Goal: Task Accomplishment & Management: Use online tool/utility

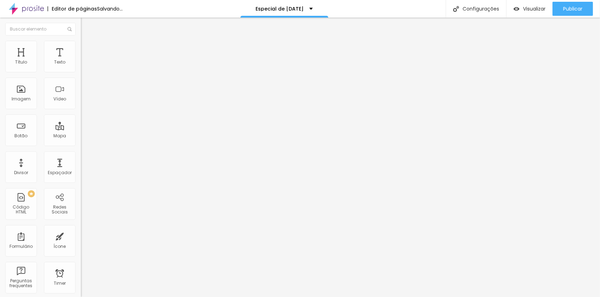
click at [87, 50] on span "Avançado" at bounding box center [98, 53] width 23 height 6
click at [81, 77] on div "0 Espaçamento entre colunas 20 px Espaçamento vertical ID Html Classes Html Vis…" at bounding box center [121, 203] width 81 height 296
type input "30"
drag, startPoint x: 18, startPoint y: 70, endPoint x: 126, endPoint y: 77, distance: 108.6
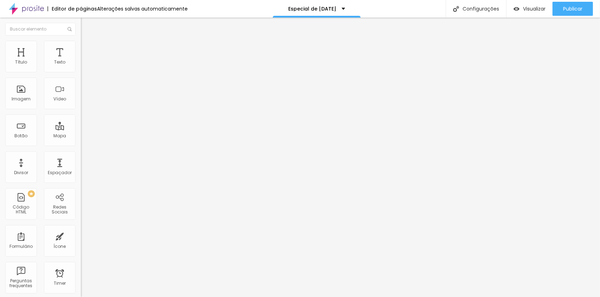
type input "30"
click at [126, 136] on input "range" at bounding box center [103, 139] width 45 height 6
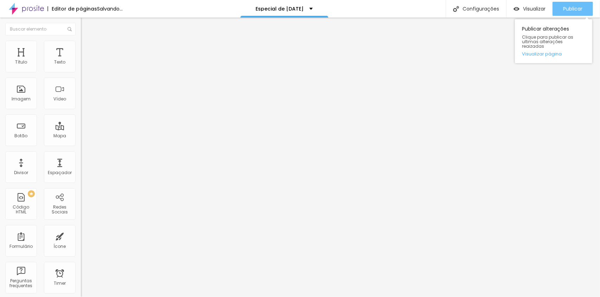
click at [586, 8] on button "Publicar" at bounding box center [573, 9] width 40 height 14
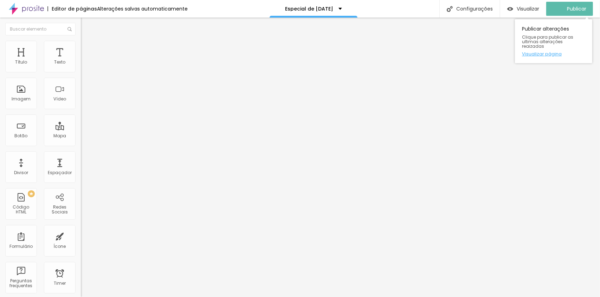
click at [553, 52] on link "Visualizar página" at bounding box center [553, 54] width 63 height 5
click at [583, 8] on button "Publicar" at bounding box center [573, 9] width 40 height 14
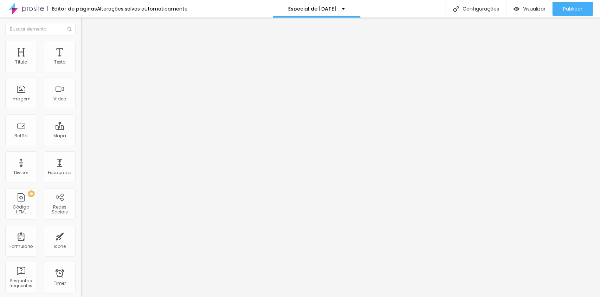
click at [87, 50] on span "Avançado" at bounding box center [98, 53] width 23 height 6
type input "25"
type input "30"
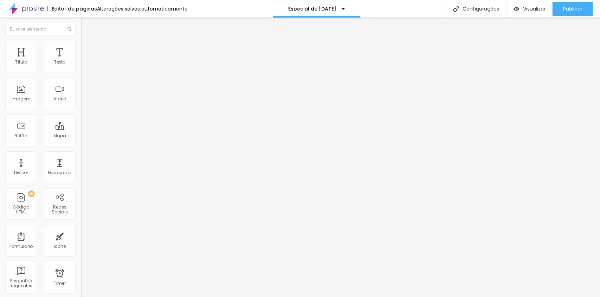
drag, startPoint x: 46, startPoint y: 68, endPoint x: 82, endPoint y: 73, distance: 36.5
click at [82, 136] on input "range" at bounding box center [103, 139] width 45 height 6
click at [558, 9] on button "Publicar" at bounding box center [573, 9] width 40 height 14
type input "25"
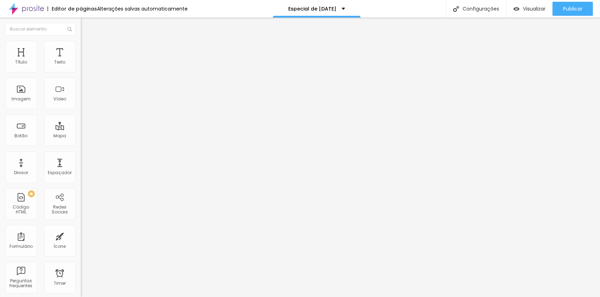
type input "20"
type input "0"
drag, startPoint x: 57, startPoint y: 69, endPoint x: 4, endPoint y: 70, distance: 53.8
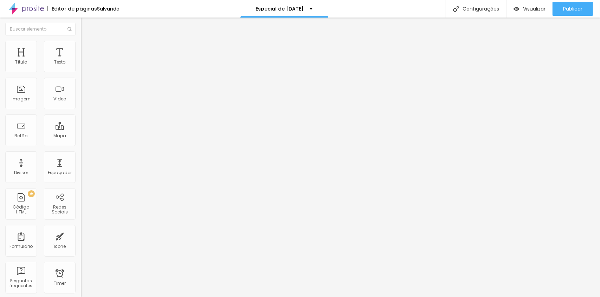
click at [81, 136] on input "range" at bounding box center [103, 139] width 45 height 6
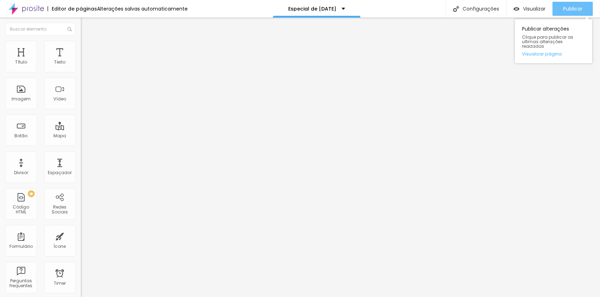
click at [554, 7] on button "Publicar" at bounding box center [573, 9] width 40 height 14
type input "5"
type input "10"
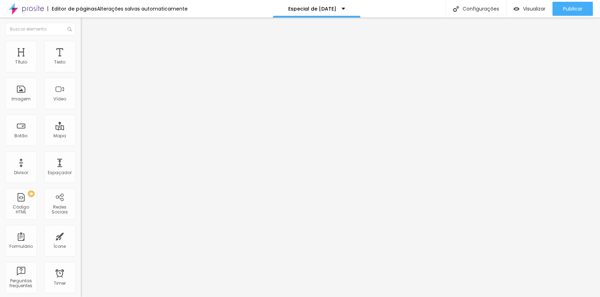
drag, startPoint x: 15, startPoint y: 69, endPoint x: 31, endPoint y: 70, distance: 15.9
type input "10"
click at [81, 136] on input "range" at bounding box center [103, 139] width 45 height 6
click at [559, 3] on button "Publicar" at bounding box center [573, 9] width 40 height 14
click at [81, 48] on img at bounding box center [84, 51] width 6 height 6
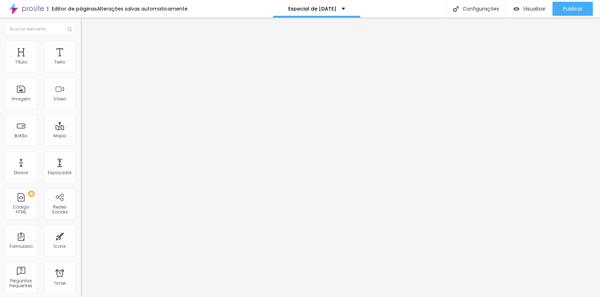
type input "15"
type input "10"
drag, startPoint x: 45, startPoint y: 67, endPoint x: 28, endPoint y: 70, distance: 16.7
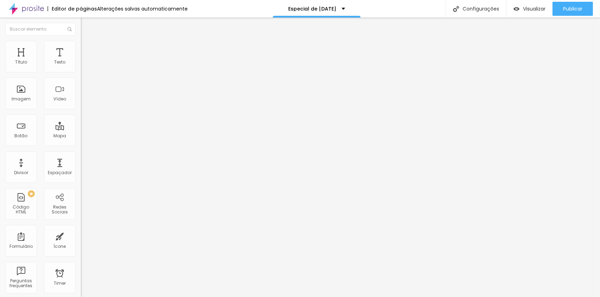
type input "10"
click at [81, 136] on input "range" at bounding box center [103, 139] width 45 height 6
click at [576, 13] on div "Publicar" at bounding box center [572, 9] width 19 height 14
click at [81, 48] on li "Avançado" at bounding box center [121, 51] width 81 height 7
type input "5"
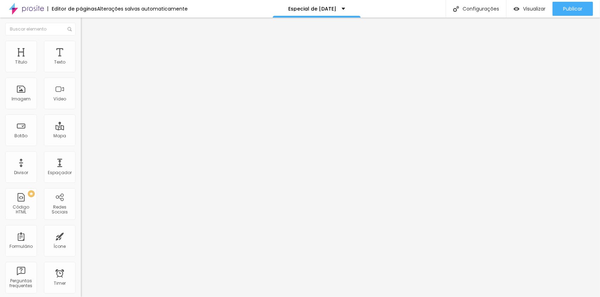
type input "5"
type input "0"
drag, startPoint x: 30, startPoint y: 69, endPoint x: 4, endPoint y: 76, distance: 27.0
type input "0"
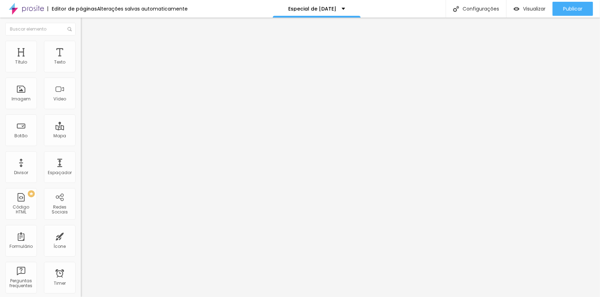
click at [81, 136] on input "range" at bounding box center [103, 139] width 45 height 6
click at [566, 8] on span "Publicar" at bounding box center [572, 9] width 19 height 6
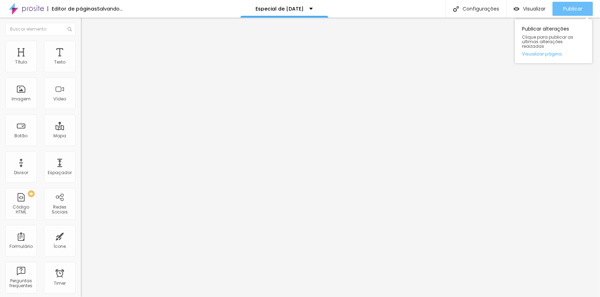
click at [566, 11] on span "Publicar" at bounding box center [572, 9] width 19 height 6
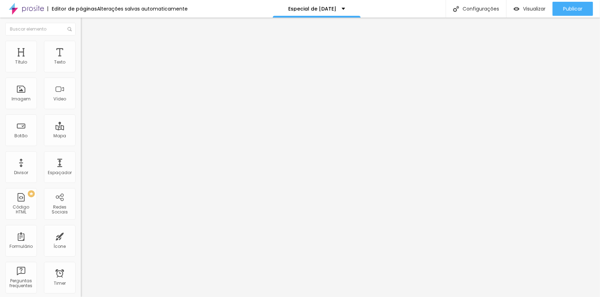
click at [81, 52] on li "Avançado" at bounding box center [121, 51] width 81 height 7
type input "5"
drag, startPoint x: 28, startPoint y: 68, endPoint x: 24, endPoint y: 68, distance: 3.9
type input "5"
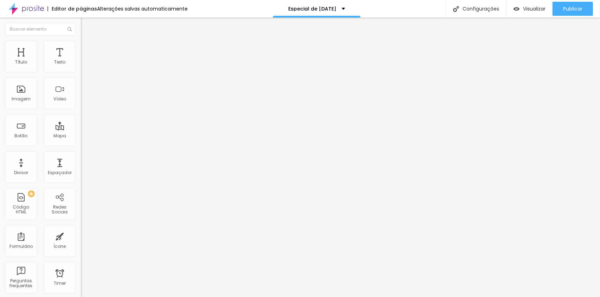
click at [81, 136] on input "range" at bounding box center [103, 139] width 45 height 6
type input "9"
type input "29"
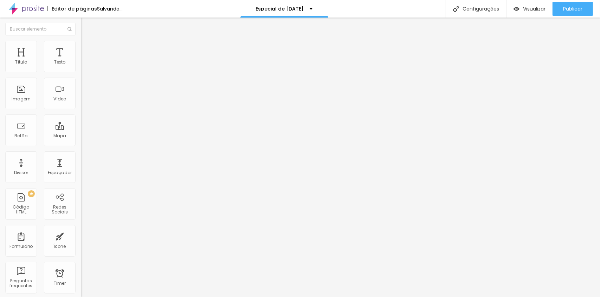
type input "33"
type input "29"
type input "19"
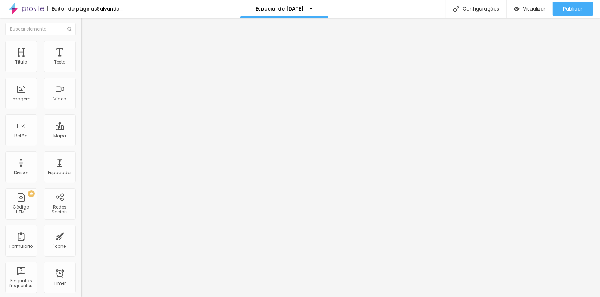
type input "19"
type input "14"
type input "9"
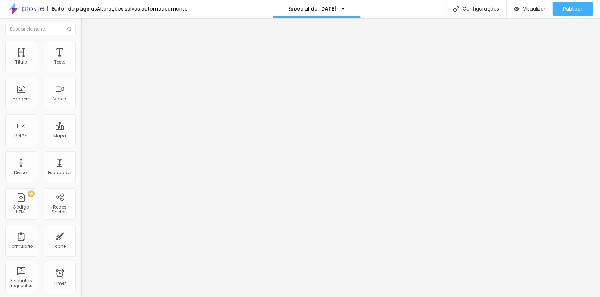
type input "9"
click at [81, 236] on input "range" at bounding box center [103, 239] width 45 height 6
click at [87, 50] on span "Avançado" at bounding box center [98, 53] width 23 height 6
type input "5"
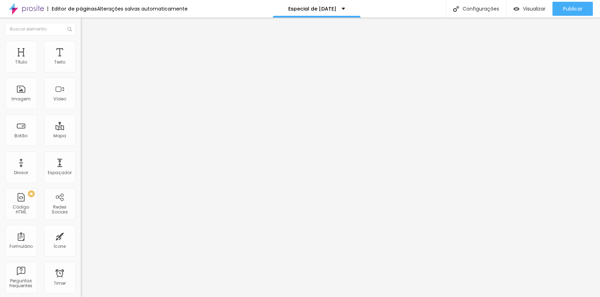
drag, startPoint x: 17, startPoint y: 69, endPoint x: 22, endPoint y: 72, distance: 6.0
type input "5"
click at [81, 136] on input "range" at bounding box center [103, 139] width 45 height 6
type input "5"
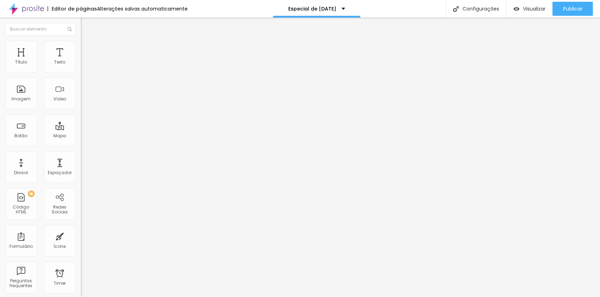
type input "9"
type input "14"
type input "19"
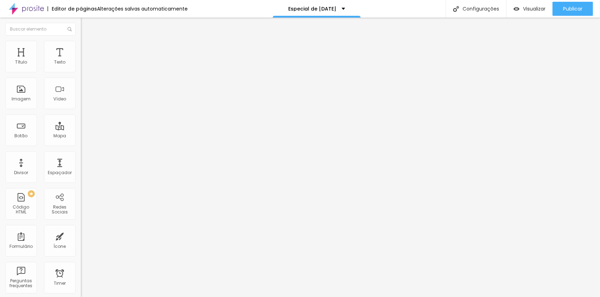
type input "19"
type input "14"
type input "9"
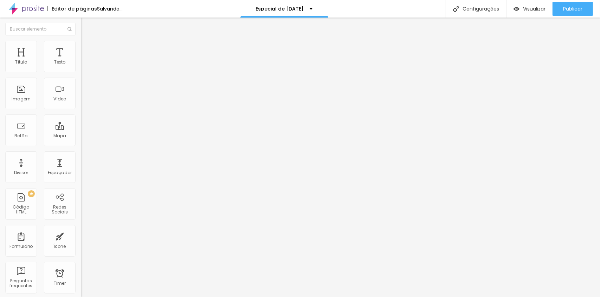
type input "5"
type input "9"
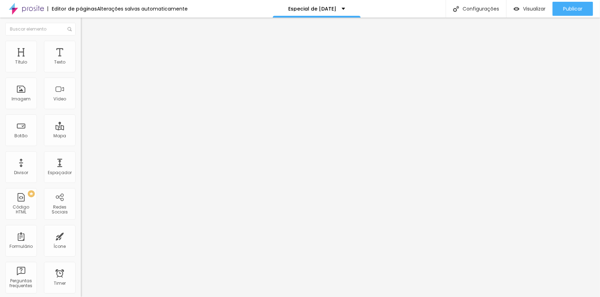
click at [81, 236] on input "range" at bounding box center [103, 239] width 45 height 6
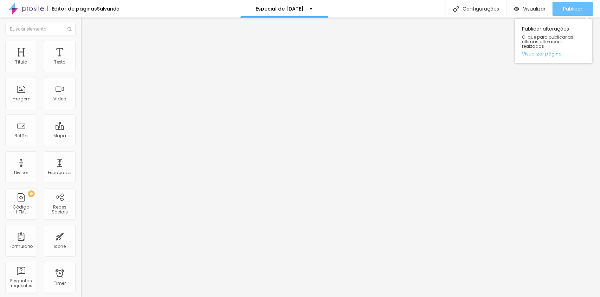
click at [561, 4] on button "Publicar" at bounding box center [573, 9] width 40 height 14
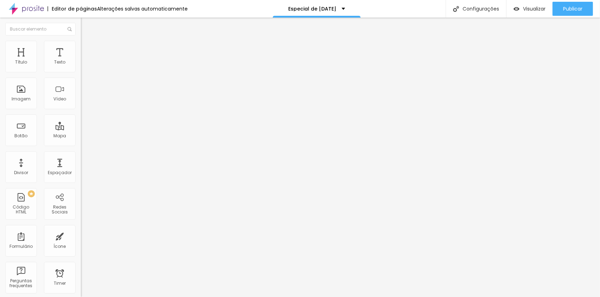
click at [81, 41] on img at bounding box center [84, 44] width 6 height 6
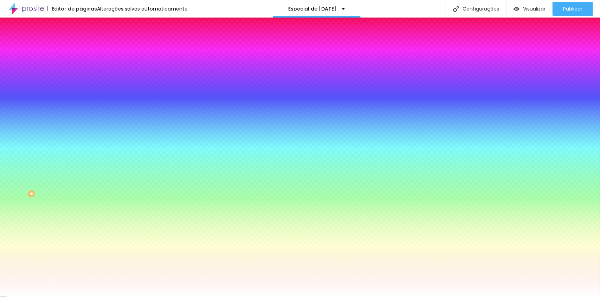
click at [81, 40] on img at bounding box center [84, 37] width 6 height 6
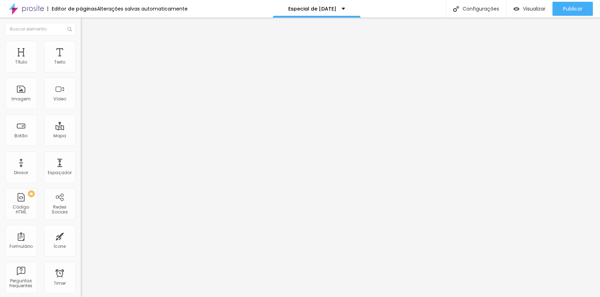
click at [81, 47] on ul "Conteúdo Estilo Avançado" at bounding box center [121, 44] width 81 height 21
click at [87, 47] on span "Estilo" at bounding box center [92, 46] width 11 height 6
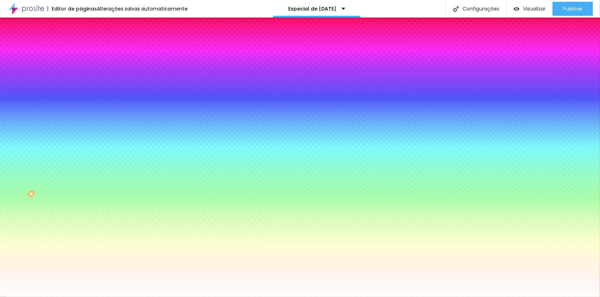
click at [81, 48] on img at bounding box center [84, 51] width 6 height 6
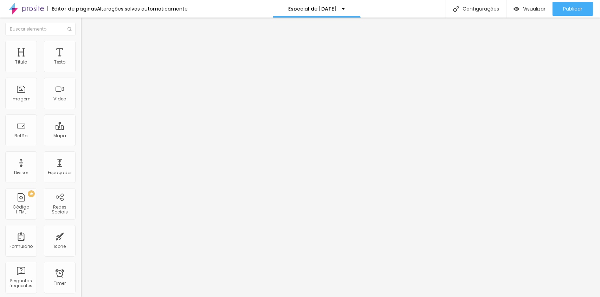
type input "10"
drag, startPoint x: 22, startPoint y: 69, endPoint x: 33, endPoint y: 69, distance: 11.6
type input "10"
click at [81, 136] on input "range" at bounding box center [103, 139] width 45 height 6
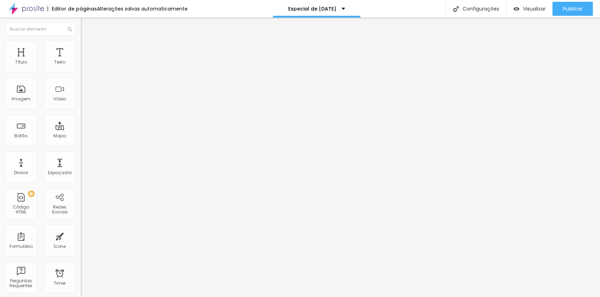
click at [81, 48] on li "Avançado" at bounding box center [121, 51] width 81 height 7
type input "91"
click at [81, 236] on input "range" at bounding box center [103, 239] width 45 height 6
type input "48"
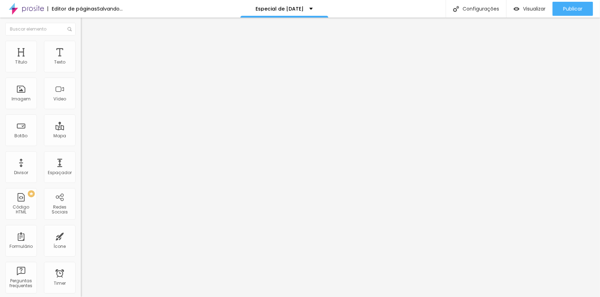
type input "48"
type input "0"
type input "5"
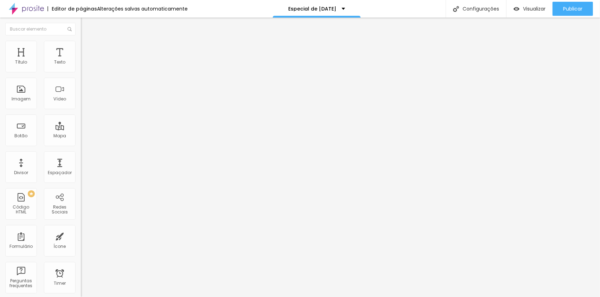
type input "9"
type input "14"
type input "9"
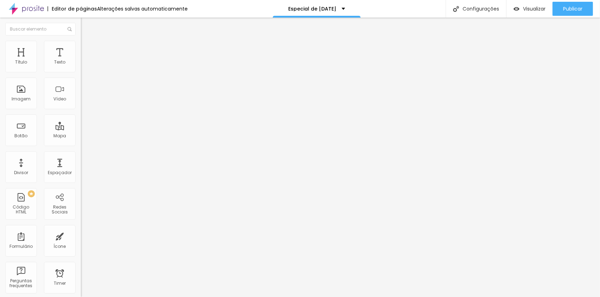
type input "9"
type input "0"
type input "5"
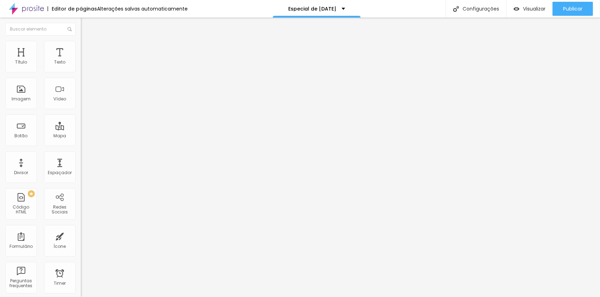
type input "9"
type input "14"
type input "9"
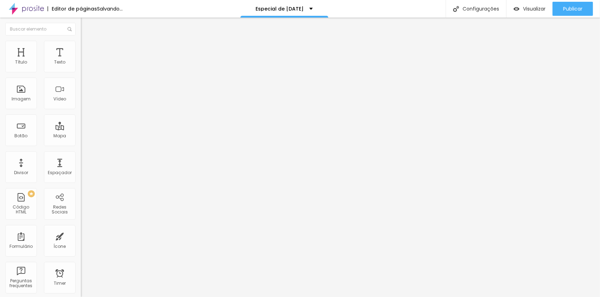
type input "9"
type input "5"
type input "9"
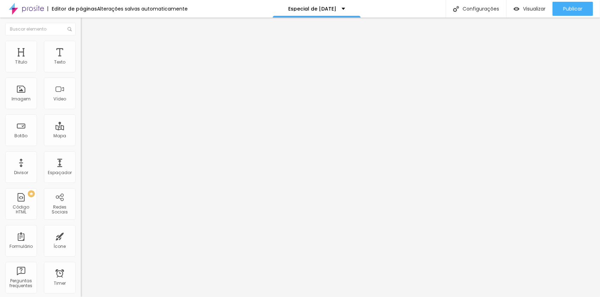
drag, startPoint x: 21, startPoint y: 83, endPoint x: 16, endPoint y: 83, distance: 5.0
type input "9"
click at [81, 236] on input "range" at bounding box center [103, 239] width 45 height 6
click at [81, 136] on input "range" at bounding box center [103, 139] width 45 height 6
type input "10"
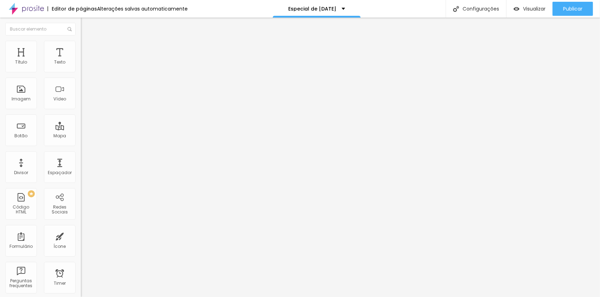
type input "10"
drag, startPoint x: 24, startPoint y: 71, endPoint x: 29, endPoint y: 72, distance: 5.4
type input "10"
click at [81, 136] on input "range" at bounding box center [103, 139] width 45 height 6
click at [81, 143] on input "10" at bounding box center [94, 146] width 26 height 7
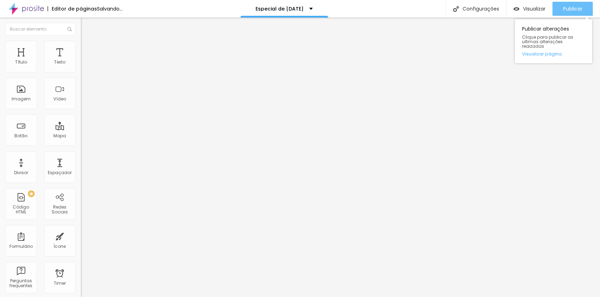
click at [581, 7] on span "Publicar" at bounding box center [572, 9] width 19 height 6
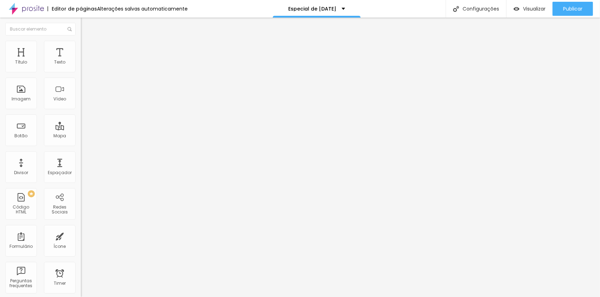
click at [81, 41] on img at bounding box center [84, 44] width 6 height 6
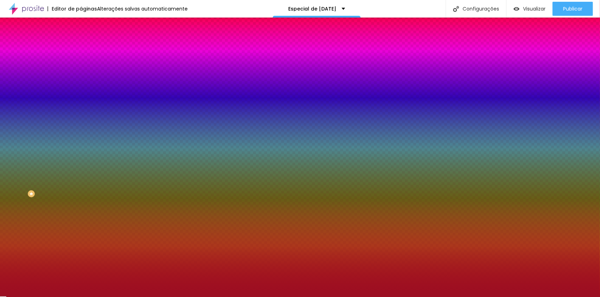
drag, startPoint x: 60, startPoint y: 69, endPoint x: 75, endPoint y: 71, distance: 15.6
click at [81, 71] on div "#9B0E22" at bounding box center [121, 70] width 81 height 7
click at [81, 70] on input "#9B0E22" at bounding box center [123, 70] width 84 height 7
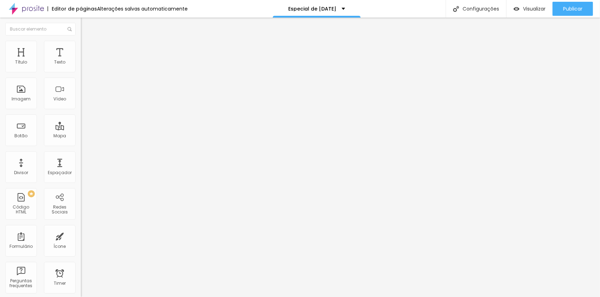
click at [87, 49] on span "Estilo" at bounding box center [92, 46] width 11 height 6
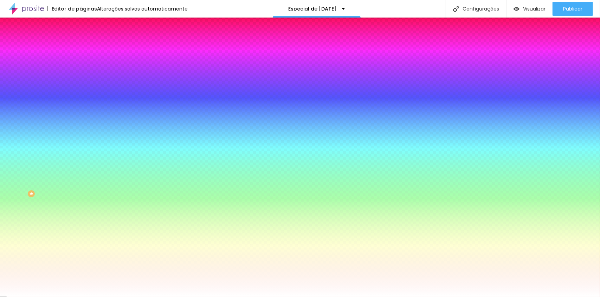
click at [81, 69] on input "#FFFFFF" at bounding box center [123, 70] width 84 height 7
paste input "9B0E22"
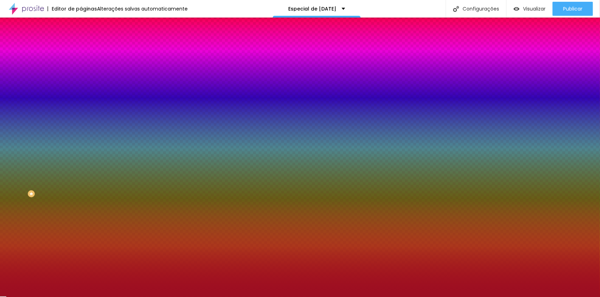
type input "#9B0E22"
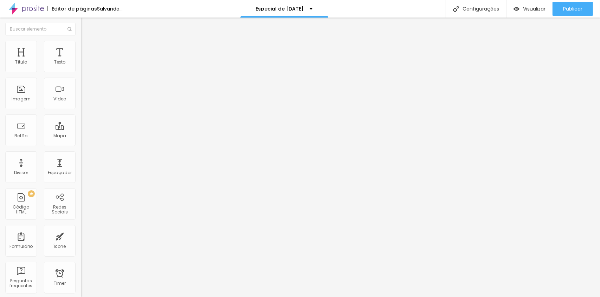
click at [81, 48] on img at bounding box center [84, 51] width 6 height 6
click at [81, 297] on div at bounding box center [121, 302] width 81 height 0
click at [81, 64] on span "Encaixotado" at bounding box center [94, 61] width 27 height 6
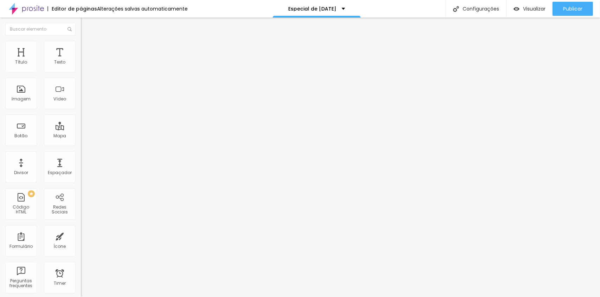
click at [81, 75] on span "Completo" at bounding box center [91, 72] width 21 height 6
click at [572, 10] on span "Publicar" at bounding box center [572, 9] width 19 height 6
click at [81, 48] on li "Avançado" at bounding box center [121, 51] width 81 height 7
type input "14"
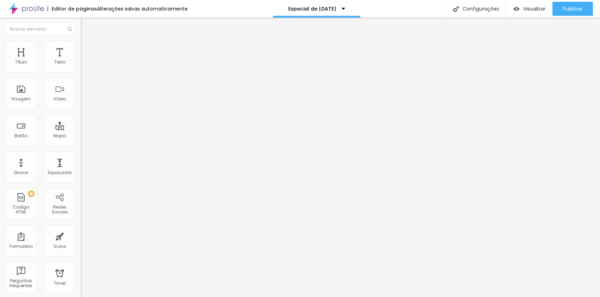
type input "5"
type input "0"
drag, startPoint x: 17, startPoint y: 84, endPoint x: 7, endPoint y: 86, distance: 9.6
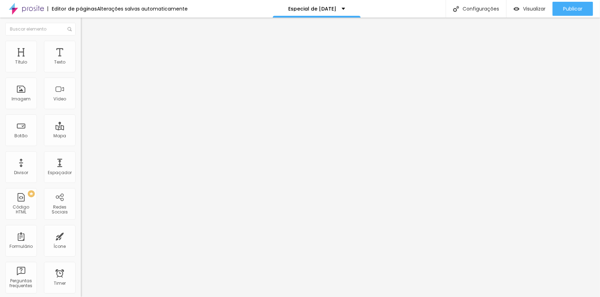
type input "0"
click at [81, 236] on input "range" at bounding box center [103, 239] width 45 height 6
click at [577, 7] on span "Publicar" at bounding box center [572, 9] width 19 height 6
click at [87, 47] on span "Estilo" at bounding box center [92, 46] width 11 height 6
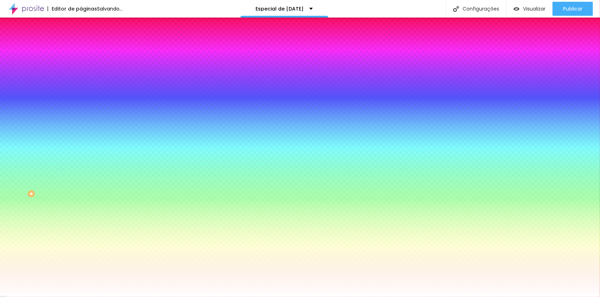
click at [81, 72] on input "#FFFFFF" at bounding box center [123, 70] width 84 height 7
paste input "9B0E22"
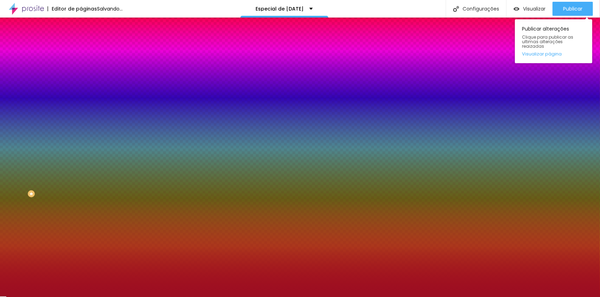
type input "#9B0E22"
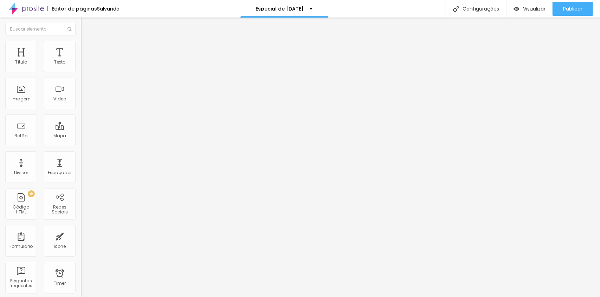
drag, startPoint x: 70, startPoint y: 47, endPoint x: 70, endPoint y: 57, distance: 9.9
click at [87, 50] on span "Avançado" at bounding box center [98, 53] width 23 height 6
click at [81, 64] on span "Encaixotado" at bounding box center [94, 61] width 27 height 6
click at [81, 75] on span "Completo" at bounding box center [91, 72] width 21 height 6
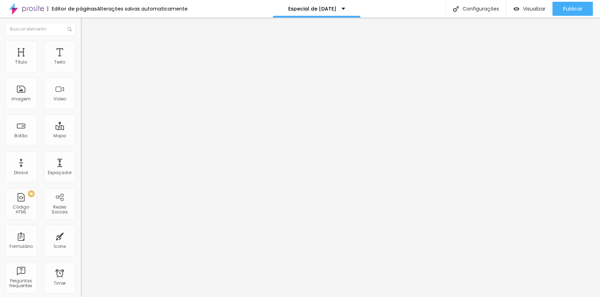
click at [87, 50] on span "Avançado" at bounding box center [98, 53] width 23 height 6
type input "0"
click at [81, 236] on input "range" at bounding box center [103, 239] width 45 height 6
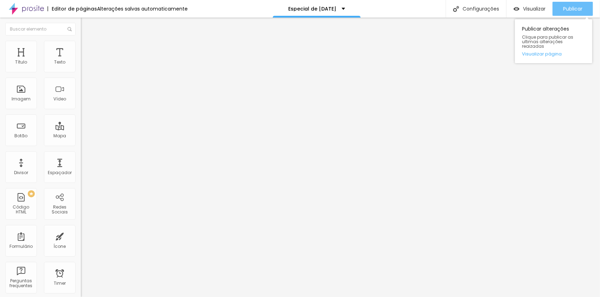
click at [568, 7] on span "Publicar" at bounding box center [572, 9] width 19 height 6
click at [81, 48] on li "Avançado" at bounding box center [121, 51] width 81 height 7
type input "1"
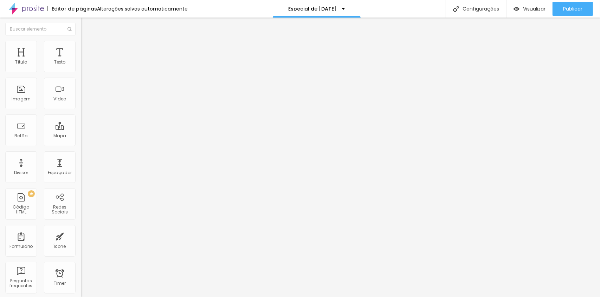
type input "10"
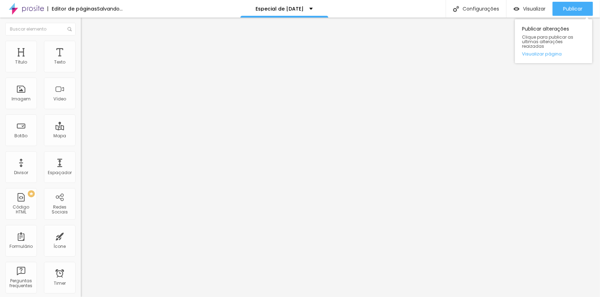
click at [573, 0] on div "Publicar Publicar alterações Clique para publicar as ultimas alterações reaizad…" at bounding box center [573, 9] width 40 height 18
click at [576, 6] on span "Publicar" at bounding box center [572, 9] width 19 height 6
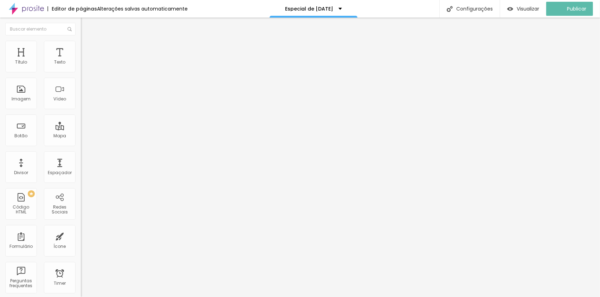
click at [81, 48] on img at bounding box center [84, 51] width 6 height 6
click at [81, 242] on input "9" at bounding box center [96, 245] width 30 height 7
type input "1"
type input "10"
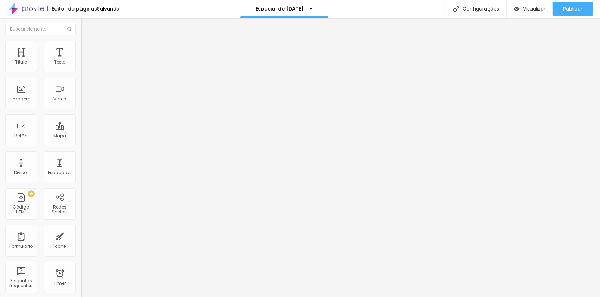
type input "10"
click at [81, 48] on li "Avançado" at bounding box center [121, 51] width 81 height 7
click at [111, 242] on button "px" at bounding box center [116, 245] width 11 height 7
click at [81, 242] on input "0" at bounding box center [96, 245] width 30 height 7
type input "1"
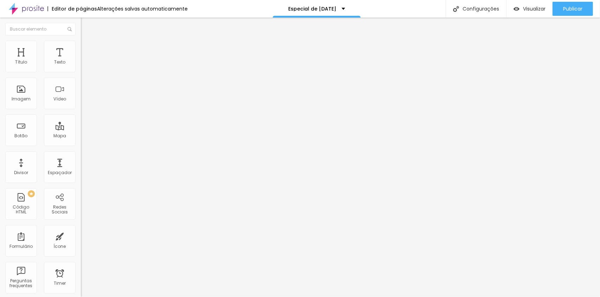
type input "1"
type input "10"
click at [81, 48] on li "Avançado" at bounding box center [121, 51] width 81 height 7
click at [81, 242] on input "9" at bounding box center [96, 245] width 30 height 7
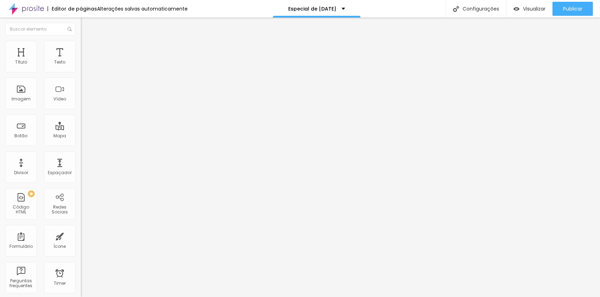
type input "1"
type input "10"
click at [572, 2] on div "Publicar" at bounding box center [572, 9] width 19 height 14
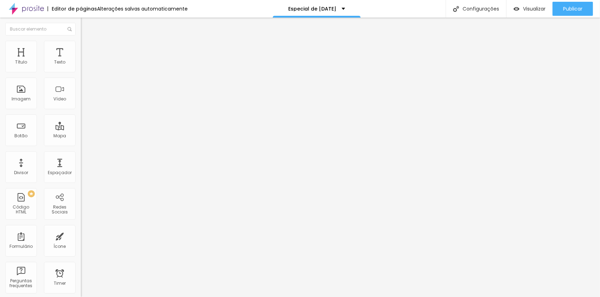
click at [81, 48] on li "Avançado" at bounding box center [121, 51] width 81 height 7
click at [87, 49] on span "Estilo" at bounding box center [92, 46] width 11 height 6
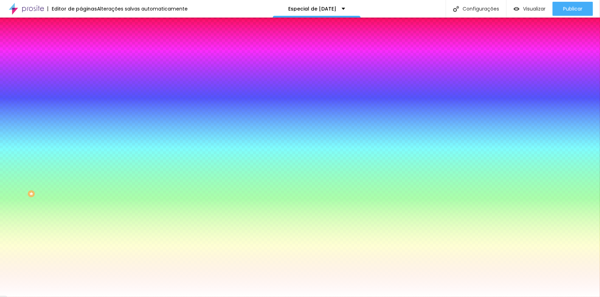
click at [87, 50] on span "Avançado" at bounding box center [98, 53] width 23 height 6
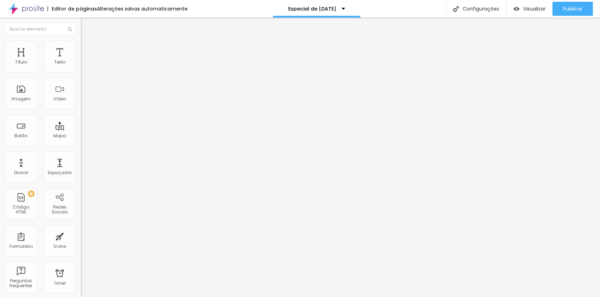
type input "0"
drag, startPoint x: 28, startPoint y: 69, endPoint x: 39, endPoint y: 55, distance: 17.0
type input "0"
click at [81, 136] on input "range" at bounding box center [103, 139] width 45 height 6
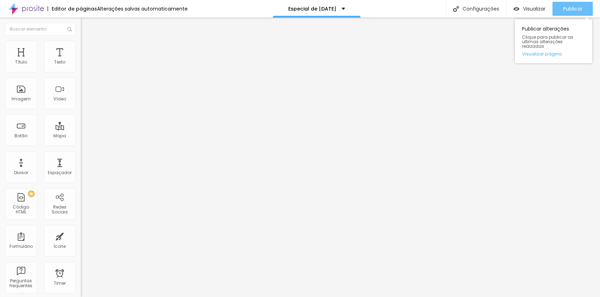
click at [573, 5] on div "Publicar" at bounding box center [572, 9] width 19 height 14
click at [544, 52] on link "Visualizar página" at bounding box center [553, 54] width 63 height 5
type input "52"
type input "53"
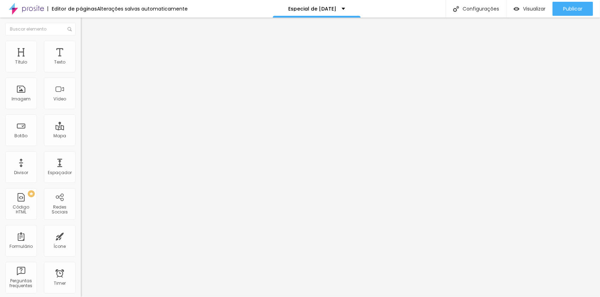
type input "53"
type input "54"
type input "55"
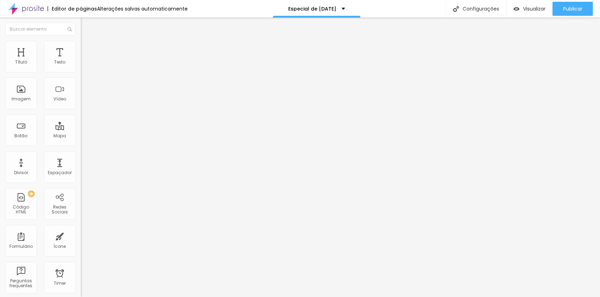
type input "56"
type input "57"
type input "58"
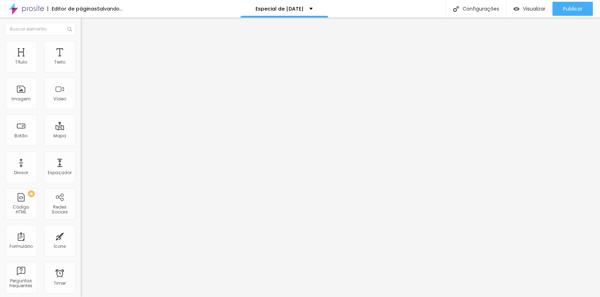
type input "58"
type input "59"
type input "60"
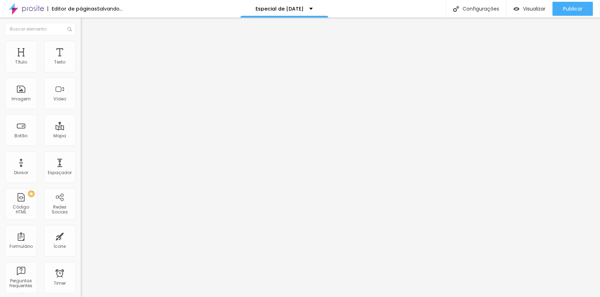
drag, startPoint x: 35, startPoint y: 147, endPoint x: 39, endPoint y: 148, distance: 3.9
type input "60"
click at [81, 166] on input "range" at bounding box center [103, 169] width 45 height 6
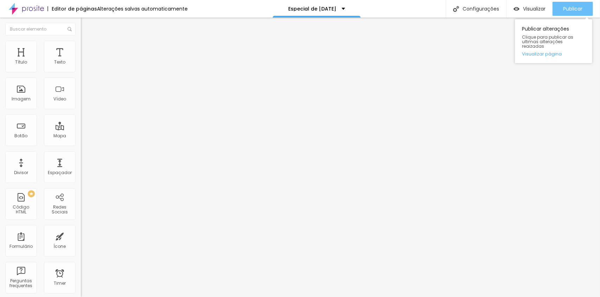
click at [568, 4] on div "Publicar" at bounding box center [572, 9] width 19 height 14
click at [87, 47] on span "Estilo" at bounding box center [92, 46] width 11 height 6
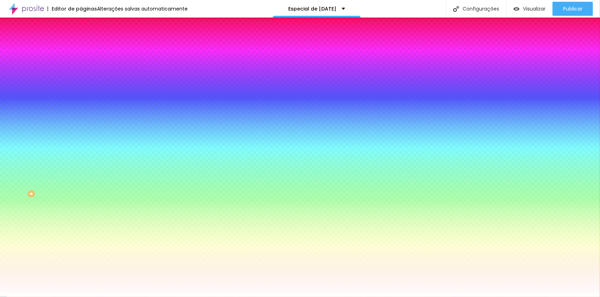
click at [81, 48] on img at bounding box center [84, 51] width 6 height 6
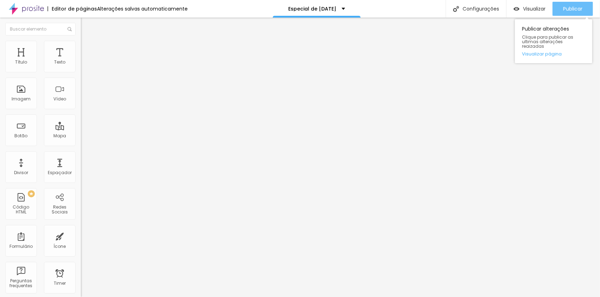
click at [579, 13] on div "Publicar" at bounding box center [572, 9] width 19 height 14
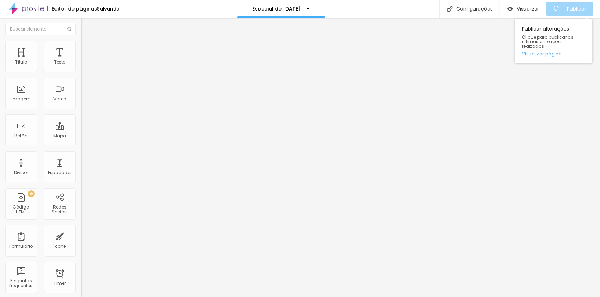
click at [551, 52] on link "Visualizar página" at bounding box center [553, 54] width 63 height 5
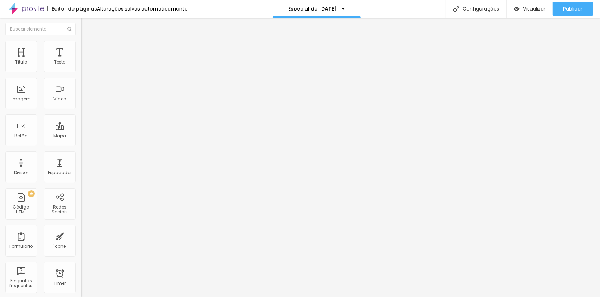
click at [81, 46] on li "Estilo" at bounding box center [121, 44] width 81 height 7
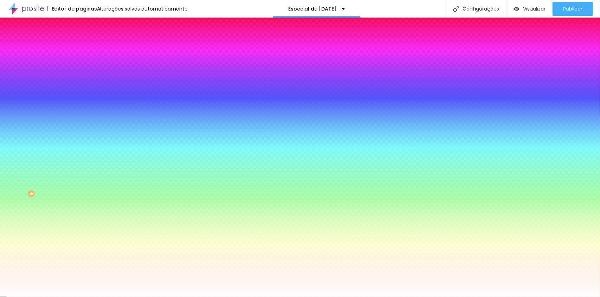
click at [81, 48] on li "Avançado" at bounding box center [121, 51] width 81 height 7
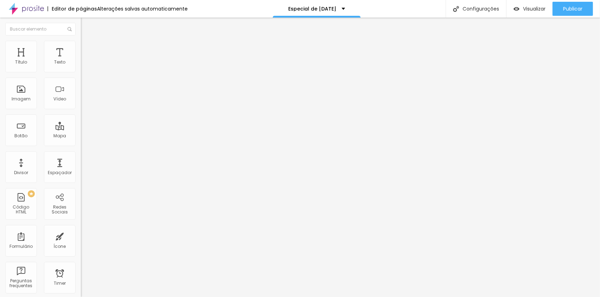
type input "0"
type input "5"
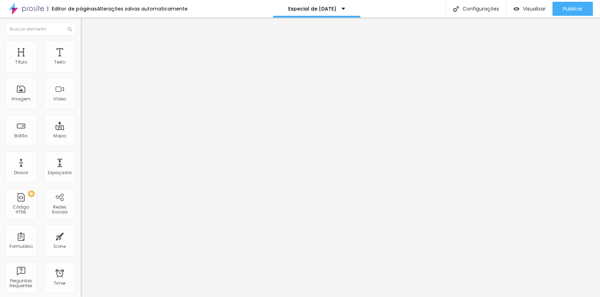
click at [81, 236] on input "range" at bounding box center [103, 239] width 45 height 6
click at [86, 26] on img "button" at bounding box center [89, 26] width 6 height 6
type input "10"
type input "19"
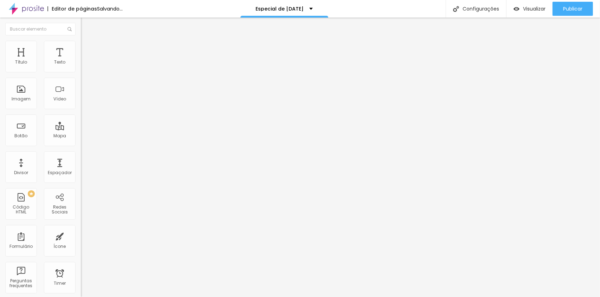
type input "19"
type input "24"
type input "19"
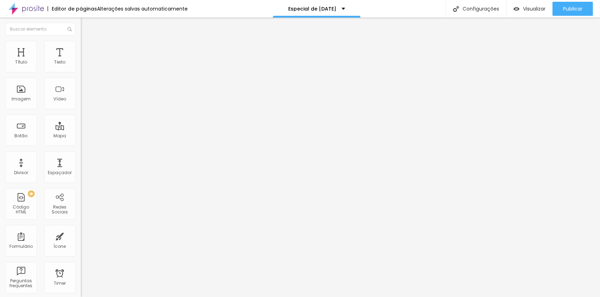
type input "14"
type input "10"
click at [81, 129] on input "range" at bounding box center [103, 132] width 45 height 6
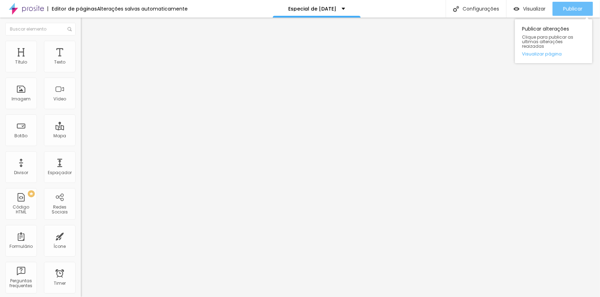
click at [578, 13] on div "Publicar" at bounding box center [572, 9] width 19 height 14
type input "14"
type input "19"
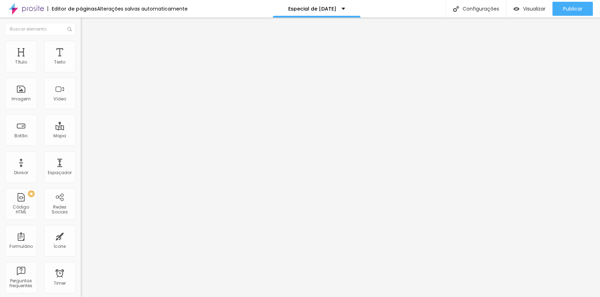
type input "24"
type input "10"
type input "14"
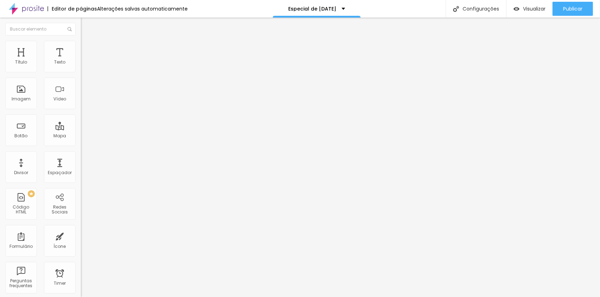
type input "14"
type input "19"
click at [81, 129] on input "range" at bounding box center [103, 132] width 45 height 6
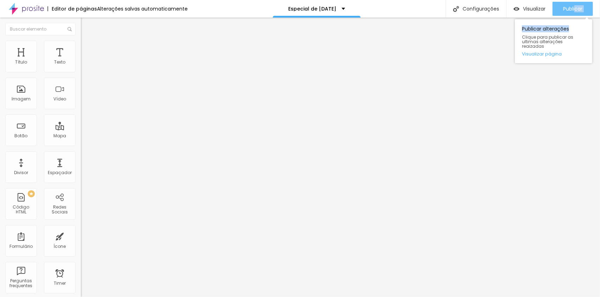
click at [575, 15] on div "Publicar Publicar alterações Clique para publicar as ultimas alterações reaizad…" at bounding box center [573, 9] width 40 height 18
click at [573, 11] on span "Publicar" at bounding box center [572, 9] width 19 height 6
click at [81, 52] on ul "Conteúdo Estilo Avançado" at bounding box center [121, 44] width 81 height 21
click at [87, 49] on span "Estilo" at bounding box center [92, 46] width 11 height 6
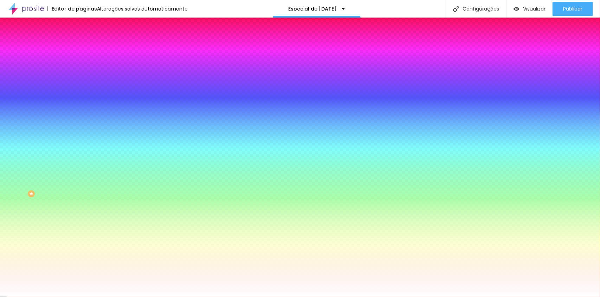
click at [87, 50] on span "Avançado" at bounding box center [98, 53] width 23 height 6
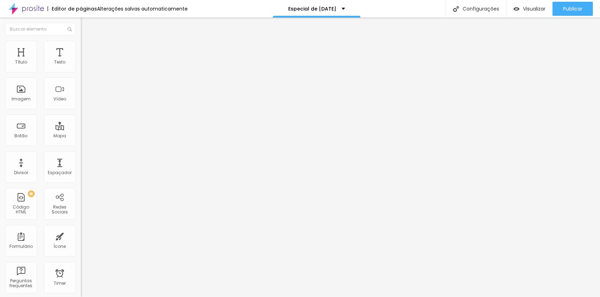
type input "15"
type input "10"
drag, startPoint x: 29, startPoint y: 70, endPoint x: 23, endPoint y: 69, distance: 6.0
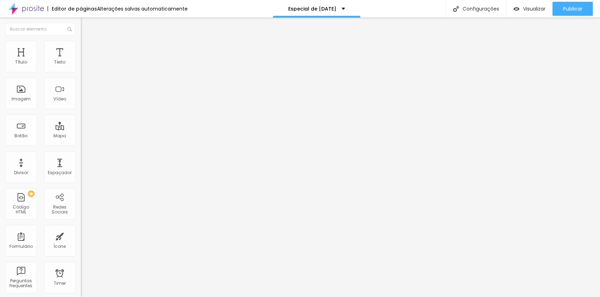
type input "10"
click at [81, 136] on input "range" at bounding box center [103, 139] width 45 height 6
click at [567, 4] on div "Publicar" at bounding box center [572, 9] width 19 height 14
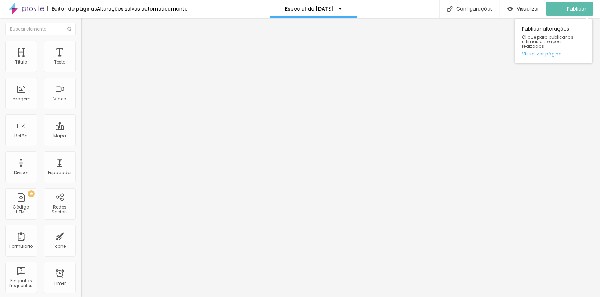
click at [531, 52] on link "Visualizar página" at bounding box center [553, 54] width 63 height 5
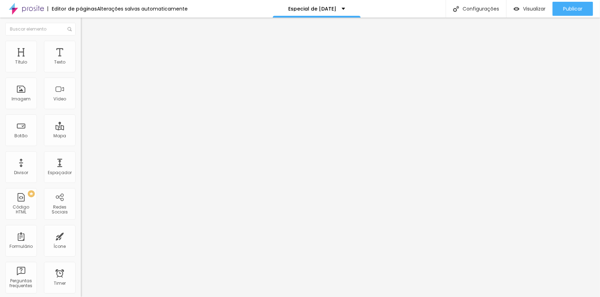
click at [81, 48] on li "Avançado" at bounding box center [121, 51] width 81 height 7
click at [81, 297] on div at bounding box center [121, 302] width 81 height 0
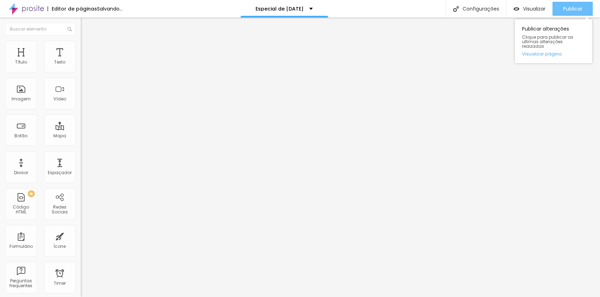
click at [580, 10] on span "Publicar" at bounding box center [572, 9] width 19 height 6
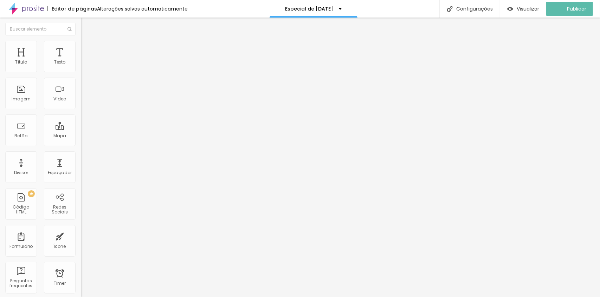
click at [81, 48] on li "Avançado" at bounding box center [121, 51] width 81 height 7
click at [87, 49] on span "Estilo" at bounding box center [92, 46] width 11 height 6
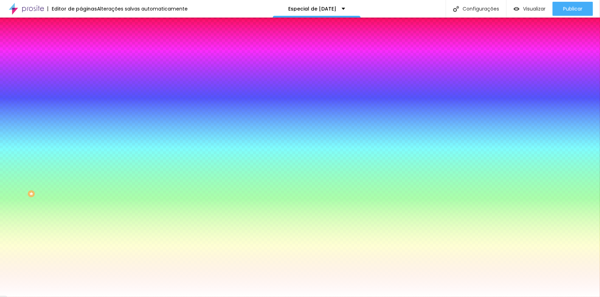
click at [81, 48] on li "Avançado" at bounding box center [121, 51] width 81 height 7
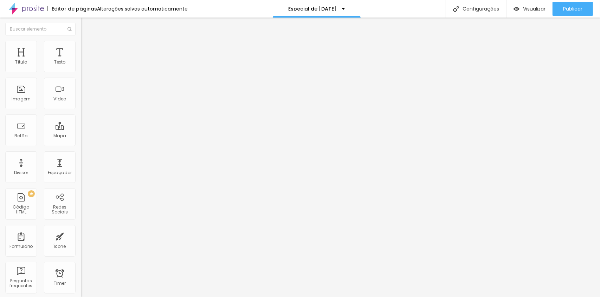
click at [87, 52] on span "Avançado" at bounding box center [98, 53] width 23 height 6
type input "15"
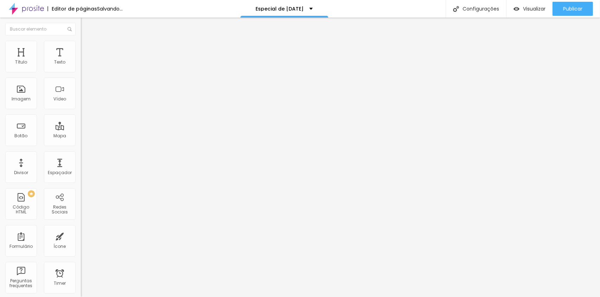
type input "5"
type input "0"
drag, startPoint x: 44, startPoint y: 70, endPoint x: -13, endPoint y: 77, distance: 57.3
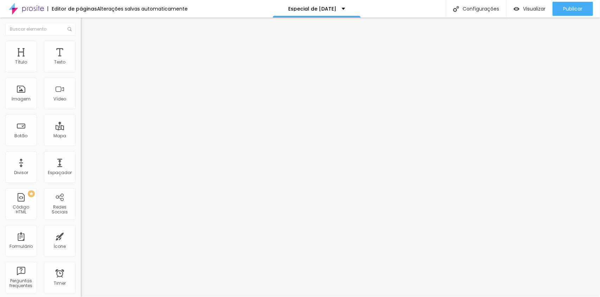
type input "0"
click at [81, 136] on input "range" at bounding box center [103, 139] width 45 height 6
type input "0"
drag, startPoint x: 15, startPoint y: 82, endPoint x: -14, endPoint y: 85, distance: 29.0
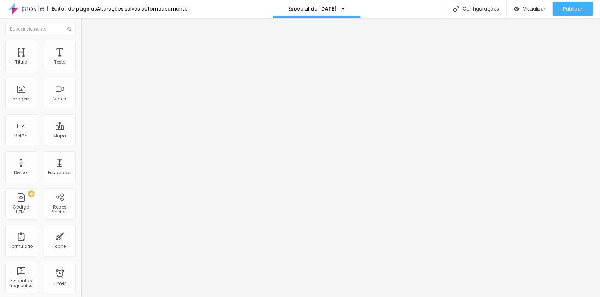
type input "0"
click at [81, 236] on input "range" at bounding box center [103, 239] width 45 height 6
click at [87, 48] on span "Avançado" at bounding box center [98, 46] width 23 height 6
type input "0"
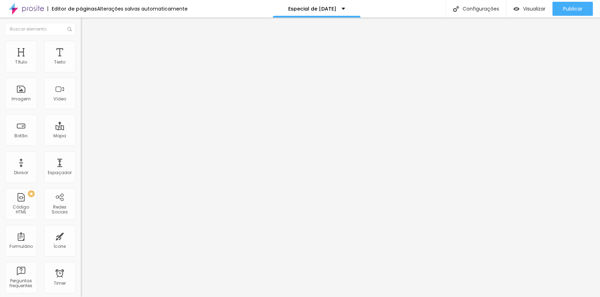
drag, startPoint x: 20, startPoint y: 69, endPoint x: 7, endPoint y: 78, distance: 15.8
type input "0"
click at [81, 129] on input "range" at bounding box center [103, 132] width 45 height 6
type input "0"
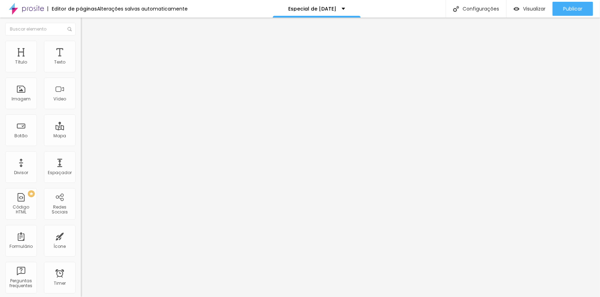
drag, startPoint x: 18, startPoint y: 83, endPoint x: -14, endPoint y: 87, distance: 31.5
type input "0"
click at [81, 229] on input "range" at bounding box center [103, 232] width 45 height 6
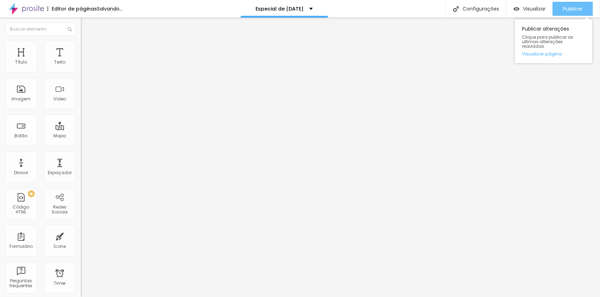
click at [577, 7] on span "Publicar" at bounding box center [572, 9] width 19 height 6
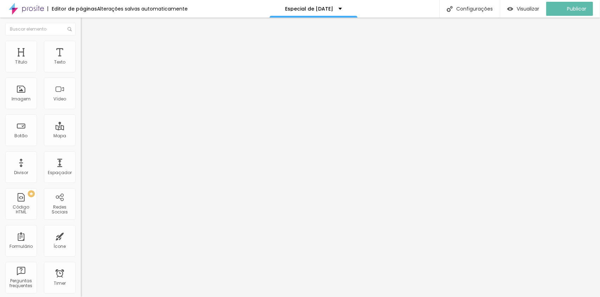
click at [81, 27] on button "Editar Título" at bounding box center [121, 26] width 81 height 16
click at [81, 70] on img at bounding box center [83, 67] width 5 height 5
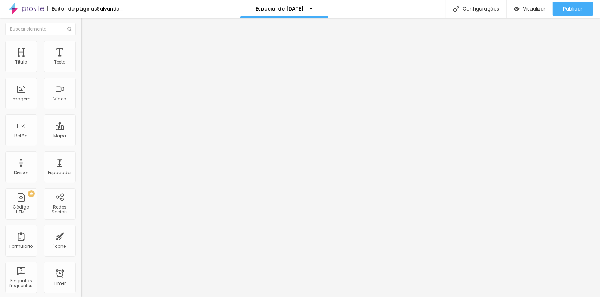
click at [81, 41] on li "Estilo" at bounding box center [121, 44] width 81 height 7
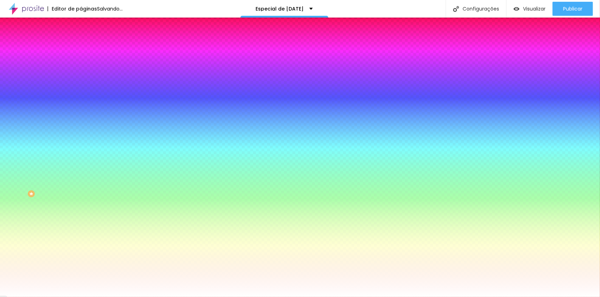
click at [87, 50] on span "Avançado" at bounding box center [98, 53] width 23 height 6
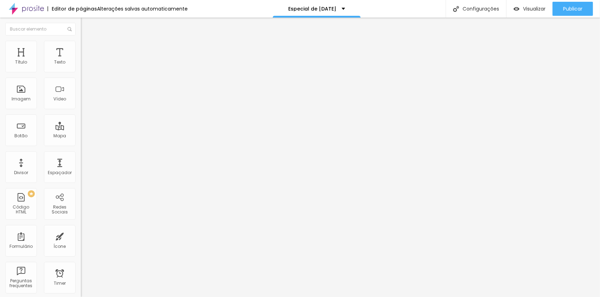
type input "15"
drag, startPoint x: 29, startPoint y: 69, endPoint x: 0, endPoint y: 70, distance: 29.2
click at [81, 136] on input "range" at bounding box center [103, 139] width 45 height 6
click at [573, 3] on div "Publicar" at bounding box center [572, 9] width 19 height 14
click at [575, 9] on span "Publicar" at bounding box center [572, 9] width 19 height 6
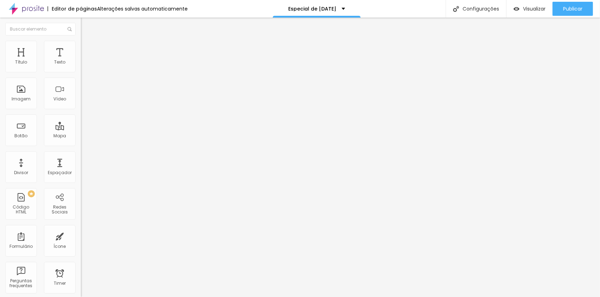
click at [81, 167] on input "range" at bounding box center [103, 170] width 45 height 6
click at [575, 7] on span "Publicar" at bounding box center [572, 9] width 19 height 6
drag, startPoint x: 35, startPoint y: 148, endPoint x: 39, endPoint y: 149, distance: 3.9
click at [81, 167] on input "range" at bounding box center [103, 170] width 45 height 6
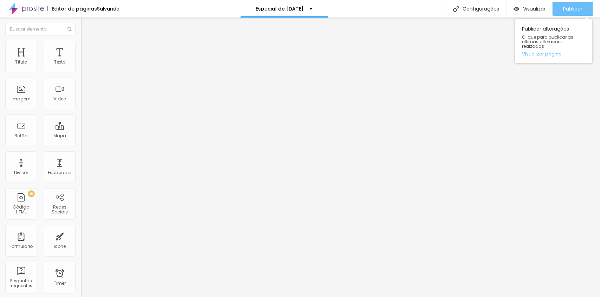
click at [566, 8] on span "Publicar" at bounding box center [572, 9] width 19 height 6
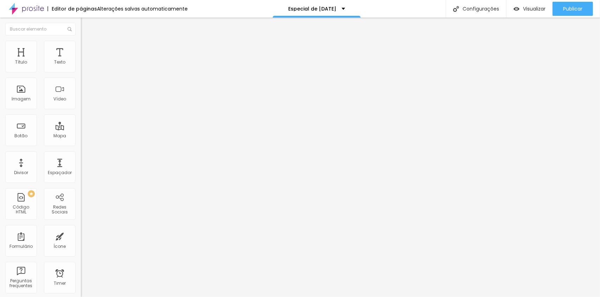
drag, startPoint x: 35, startPoint y: 148, endPoint x: 39, endPoint y: 148, distance: 4.2
click at [81, 167] on input "range" at bounding box center [103, 170] width 45 height 6
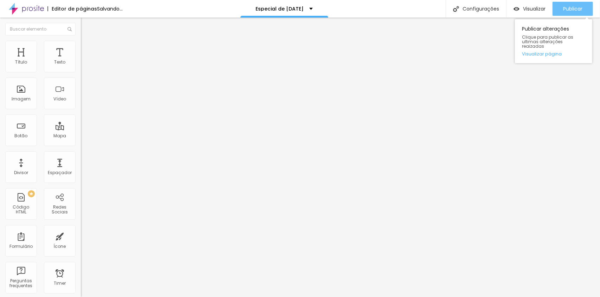
click at [579, 12] on span "Publicar" at bounding box center [572, 9] width 19 height 6
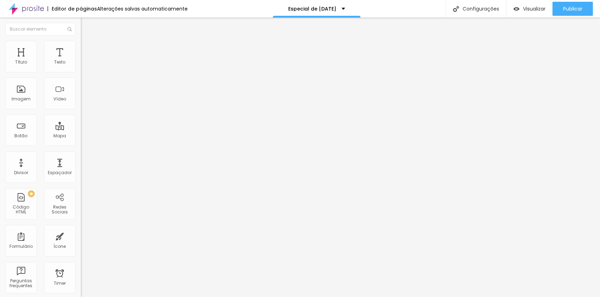
drag, startPoint x: 35, startPoint y: 149, endPoint x: 39, endPoint y: 150, distance: 4.0
click at [81, 166] on input "range" at bounding box center [103, 169] width 45 height 6
click at [578, 3] on div "Publicar" at bounding box center [572, 9] width 19 height 14
drag, startPoint x: 35, startPoint y: 148, endPoint x: 39, endPoint y: 150, distance: 4.9
click at [81, 166] on input "range" at bounding box center [103, 169] width 45 height 6
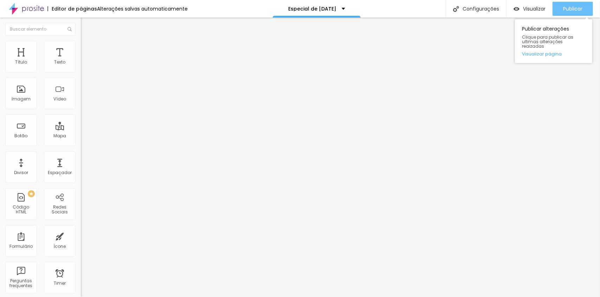
click at [578, 8] on span "Publicar" at bounding box center [572, 9] width 19 height 6
click at [583, 4] on button "Publicar" at bounding box center [573, 9] width 40 height 14
type input "50"
type input "53"
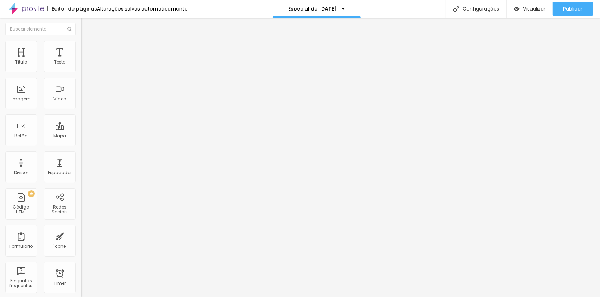
type input "53"
type input "55"
type input "57"
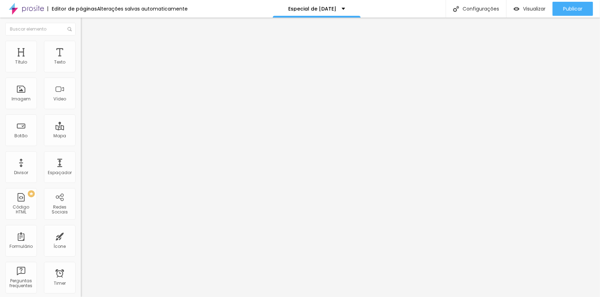
type input "58"
type input "59"
type input "60"
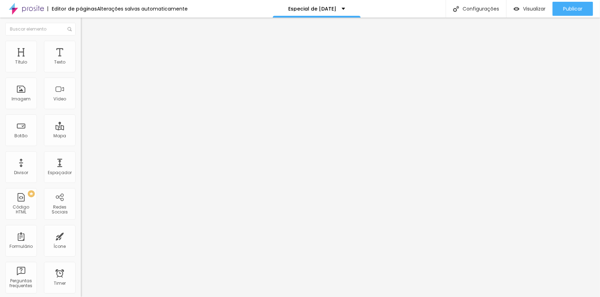
type input "60"
type input "61"
type input "60"
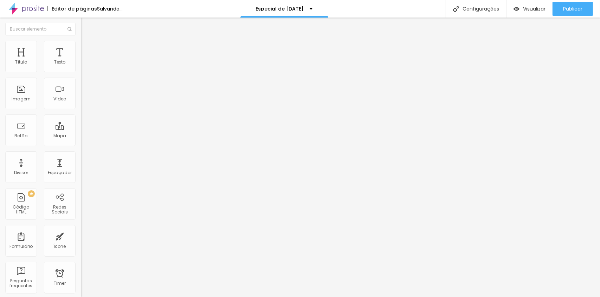
drag, startPoint x: 33, startPoint y: 148, endPoint x: 39, endPoint y: 149, distance: 6.1
type input "60"
click at [81, 166] on input "range" at bounding box center [103, 169] width 45 height 6
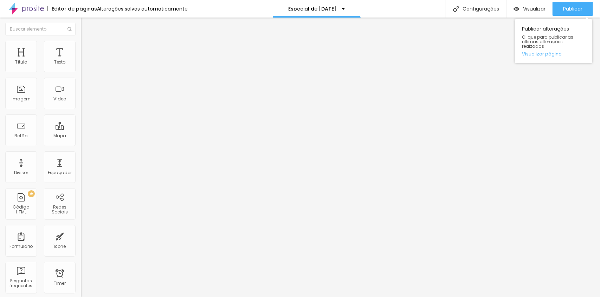
click at [590, 1] on div "Publicar Publicar alterações Clique para publicar as ultimas alterações reaizad…" at bounding box center [573, 9] width 40 height 18
click at [585, 4] on button "Publicar" at bounding box center [573, 9] width 40 height 14
click at [81, 60] on span "Titulo 1" at bounding box center [92, 56] width 23 height 10
click at [573, 8] on span "Publicar" at bounding box center [572, 9] width 19 height 6
click at [81, 60] on span "Titulo 1" at bounding box center [92, 56] width 23 height 10
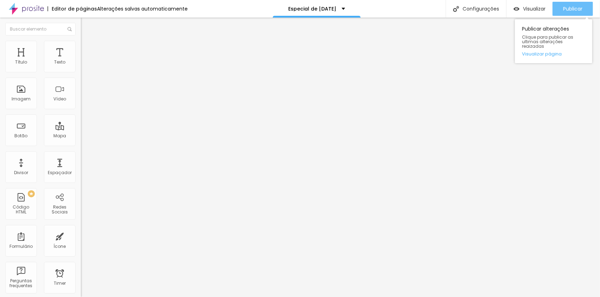
click at [577, 10] on span "Publicar" at bounding box center [572, 9] width 19 height 6
click at [568, 9] on span "Publicar" at bounding box center [572, 9] width 19 height 6
click at [81, 60] on span "Titulo 1" at bounding box center [92, 56] width 23 height 10
click at [586, 9] on button "Publicar" at bounding box center [573, 9] width 40 height 14
click at [81, 67] on button "button" at bounding box center [86, 63] width 10 height 7
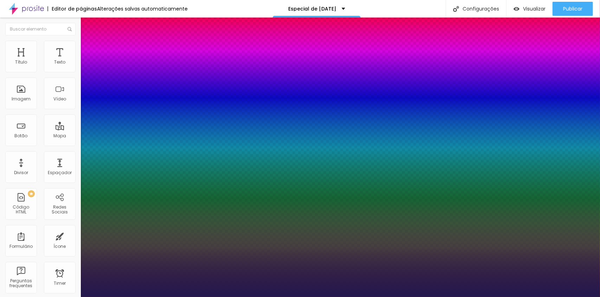
type input "1"
click at [192, 297] on div at bounding box center [300, 297] width 600 height 0
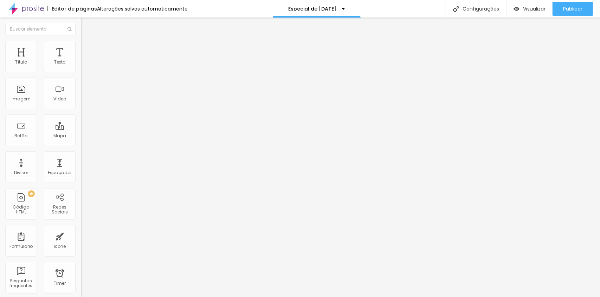
click at [81, 60] on span "Titulo 1" at bounding box center [92, 56] width 23 height 10
type input "23"
type input "22"
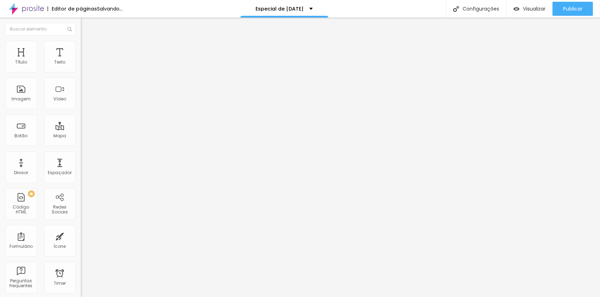
type input "21"
type input "20"
type input "21"
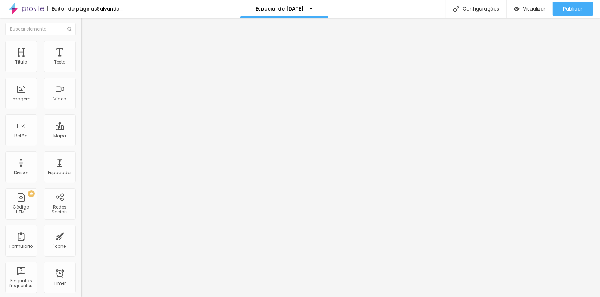
type input "21"
type input "22"
type input "23"
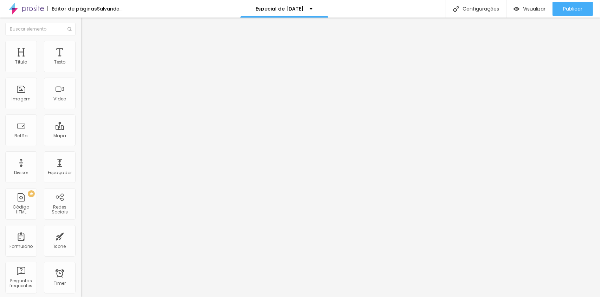
type input "24"
type input "23"
click at [81, 166] on input "range" at bounding box center [103, 169] width 45 height 6
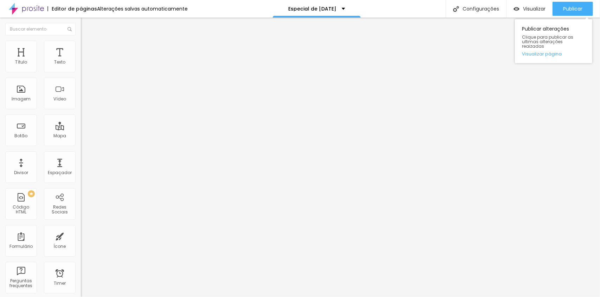
click at [563, 16] on div "Publicar alterações Clique para publicar as ultimas alterações reaizadas Visual…" at bounding box center [553, 39] width 77 height 47
click at [564, 13] on div "Publicar" at bounding box center [572, 9] width 19 height 14
click at [81, 66] on span "Titulo 2" at bounding box center [92, 62] width 23 height 9
type input "24"
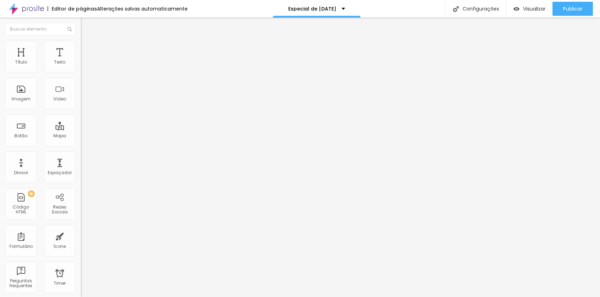
type input "25"
type input "26"
type input "25"
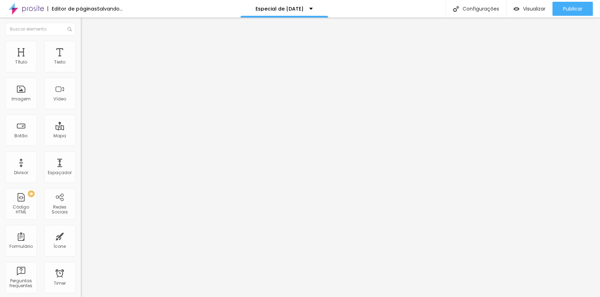
type input "25"
type input "24"
click at [81, 167] on input "range" at bounding box center [103, 170] width 45 height 6
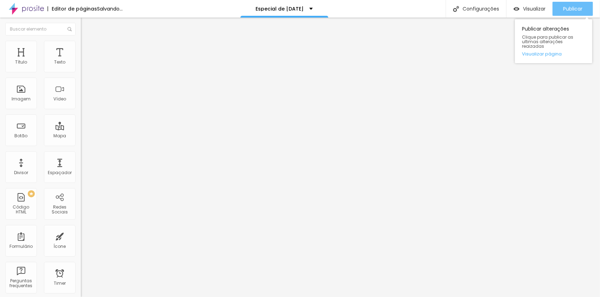
click at [580, 6] on span "Publicar" at bounding box center [572, 9] width 19 height 6
